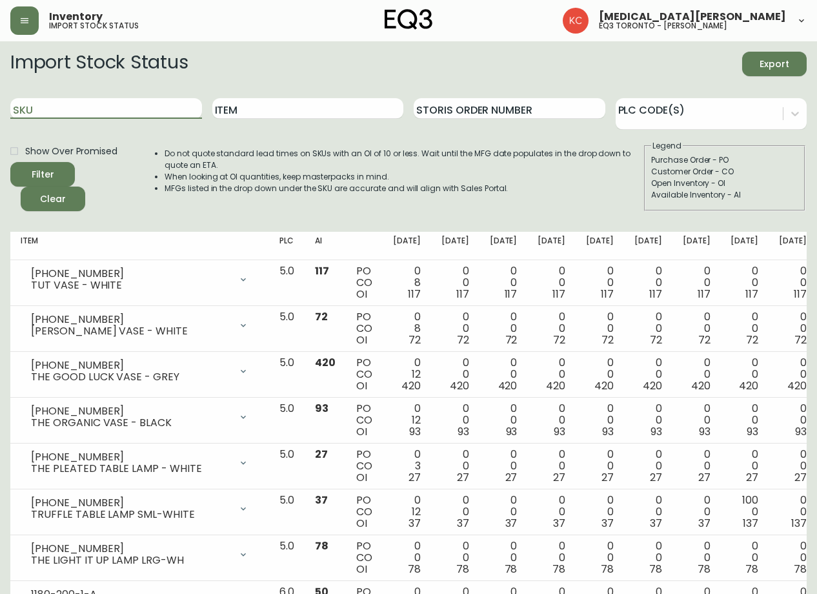
click at [150, 116] on input "SKU" at bounding box center [106, 108] width 192 height 21
type input "[PHONE_NUMBER]"
click at [27, 179] on span "Filter" at bounding box center [43, 175] width 44 height 16
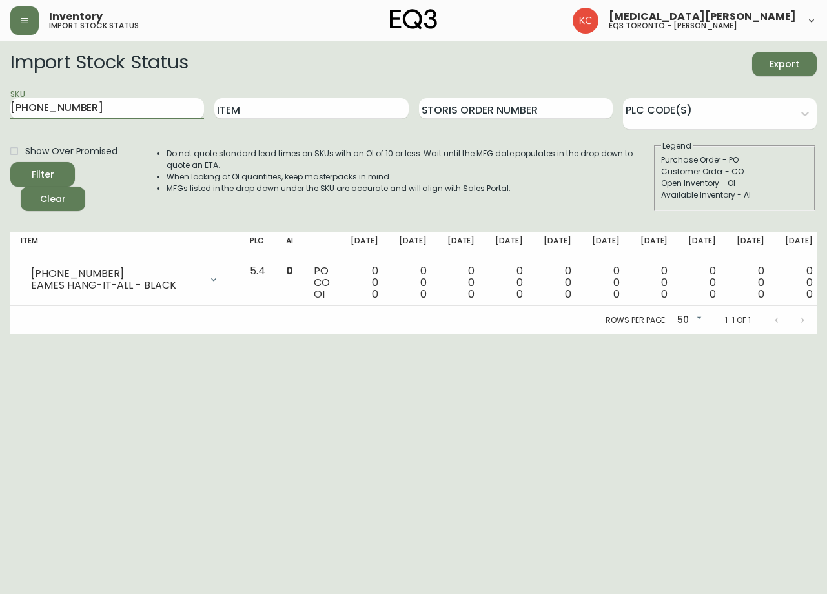
drag, startPoint x: 90, startPoint y: 103, endPoint x: 8, endPoint y: 87, distance: 84.3
click at [0, 94] on main "Import Stock Status Export SKU [PHONE_NUMBER] Item Storis Order Number PLC Code…" at bounding box center [413, 187] width 827 height 293
paste input "[PHONE_NUMBER]"
type input "[PHONE_NUMBER]"
click at [52, 167] on div "Filter" at bounding box center [43, 175] width 23 height 16
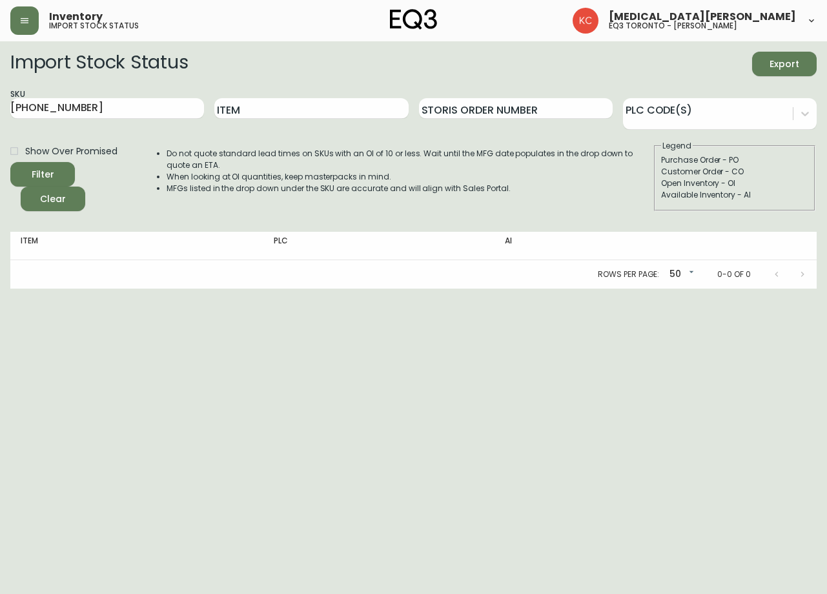
drag, startPoint x: 221, startPoint y: 343, endPoint x: 232, endPoint y: 66, distance: 277.8
click at [222, 289] on html "Inventory import stock status [MEDICAL_DATA][PERSON_NAME] eq3 toronto - [PERSON…" at bounding box center [413, 144] width 827 height 289
click at [0, 111] on main "Import Stock Status Export SKU [PHONE_NUMBER] Item Storis Order Number PLC Code…" at bounding box center [413, 164] width 827 height 247
click at [52, 172] on div "Filter" at bounding box center [43, 175] width 23 height 16
click at [94, 108] on input "[PHONE_NUMBER]" at bounding box center [107, 108] width 194 height 21
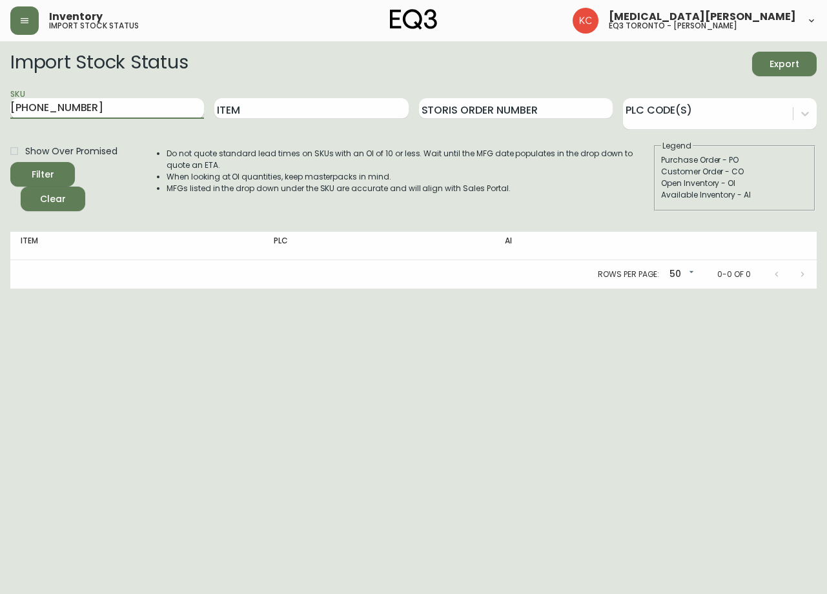
click at [94, 108] on input "[PHONE_NUMBER]" at bounding box center [107, 108] width 194 height 21
paste input "[PHONE_NUMBER]"
type input "[PHONE_NUMBER]"
click at [10, 162] on button "Filter" at bounding box center [42, 174] width 65 height 25
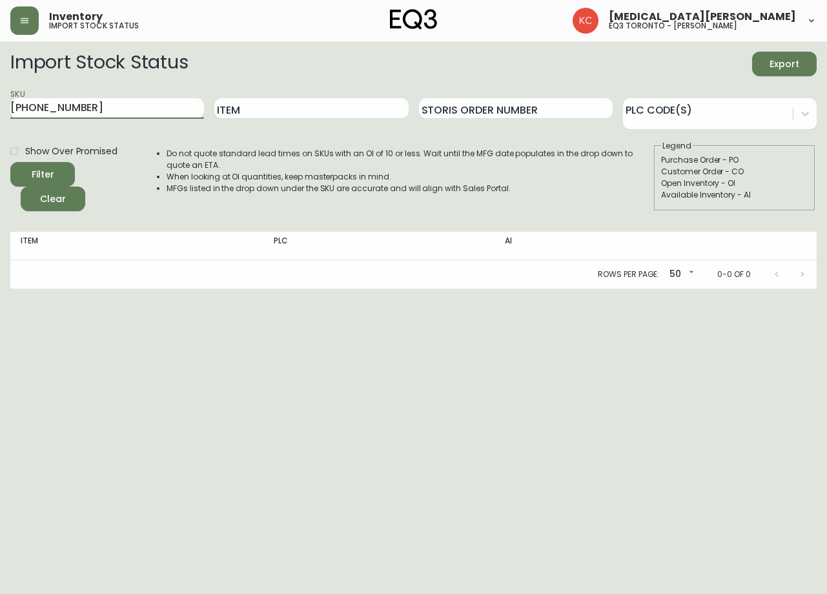
click at [89, 109] on input "[PHONE_NUMBER]" at bounding box center [107, 108] width 194 height 21
paste input "[PHONE_NUMBER]"
type input "[PHONE_NUMBER]"
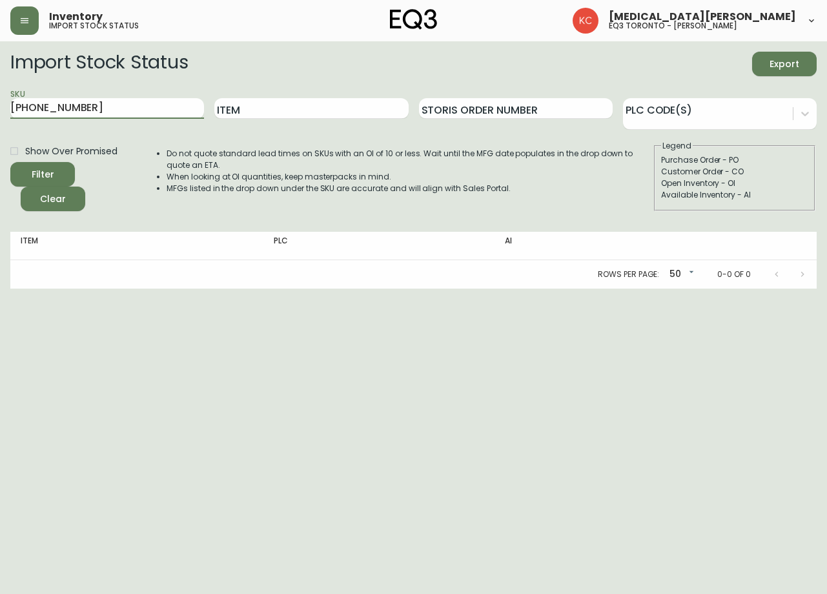
click at [10, 162] on button "Filter" at bounding box center [42, 174] width 65 height 25
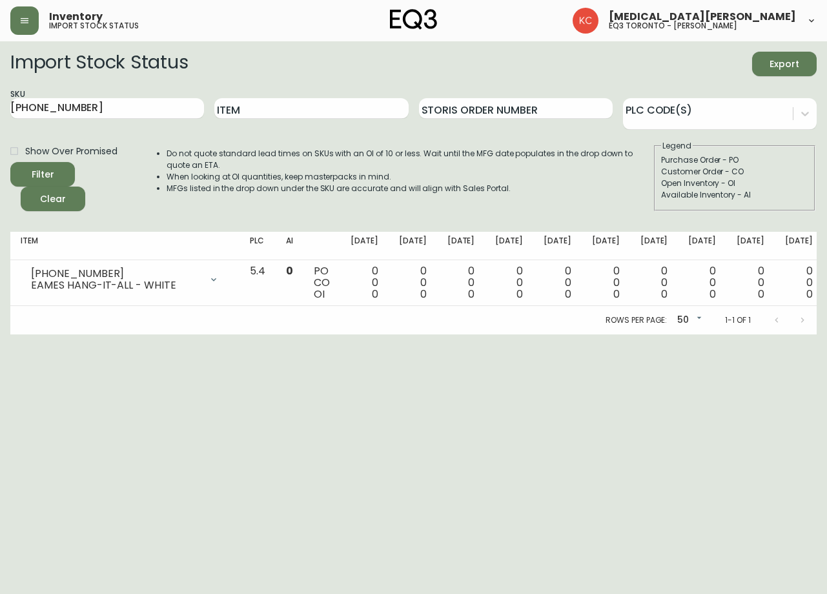
click at [562, 59] on div "Import Stock Status Export" at bounding box center [413, 64] width 806 height 25
click at [547, 216] on div "Import Stock Status Export SKU [PHONE_NUMBER] Item Storis Order Number PLC Code…" at bounding box center [413, 137] width 806 height 170
